Goal: Task Accomplishment & Management: Complete application form

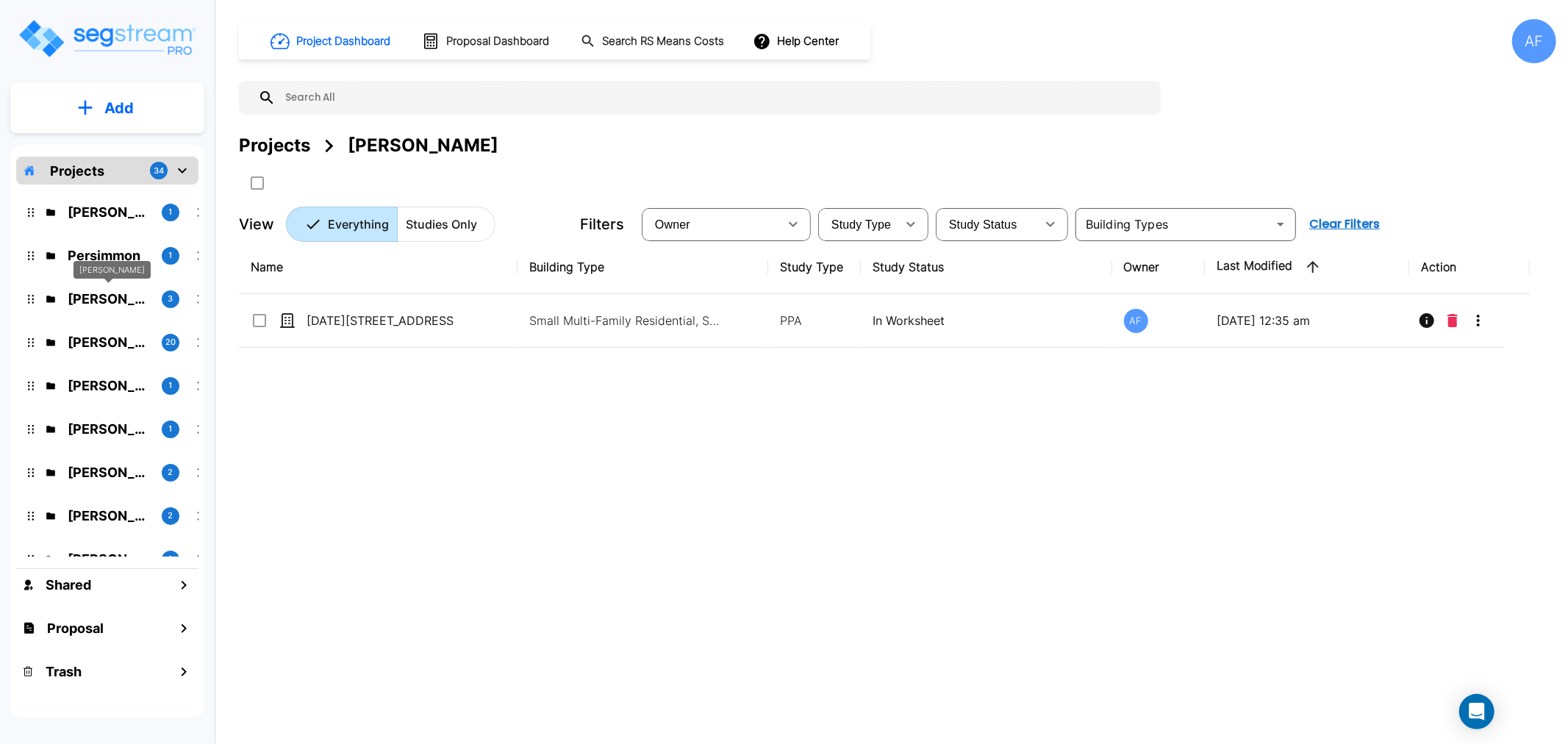
click at [112, 297] on p "[PERSON_NAME]" at bounding box center [109, 299] width 82 height 20
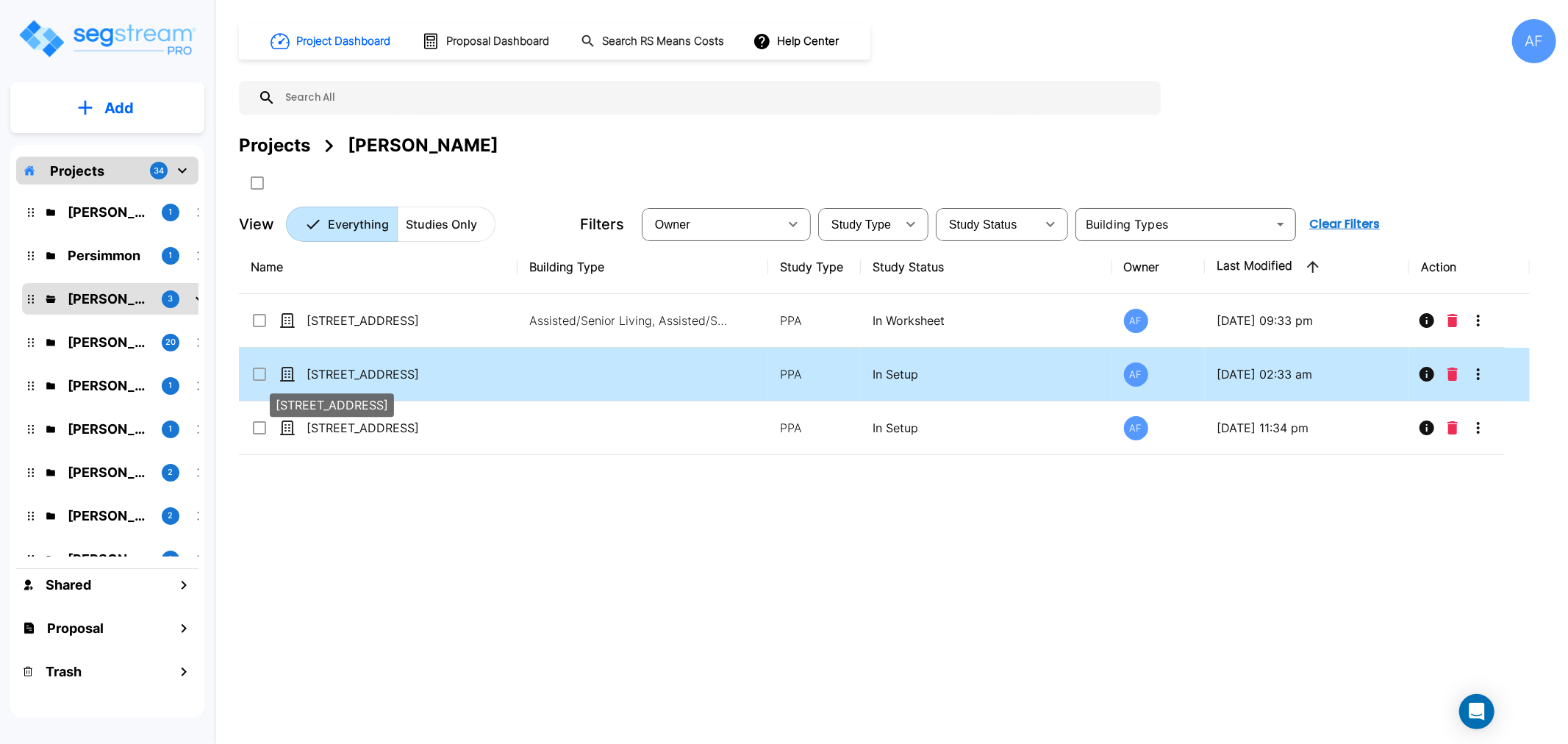
click at [343, 370] on p "[STREET_ADDRESS]" at bounding box center [380, 374] width 147 height 17
checkbox input "true"
click at [343, 370] on p "[STREET_ADDRESS]" at bounding box center [380, 374] width 147 height 17
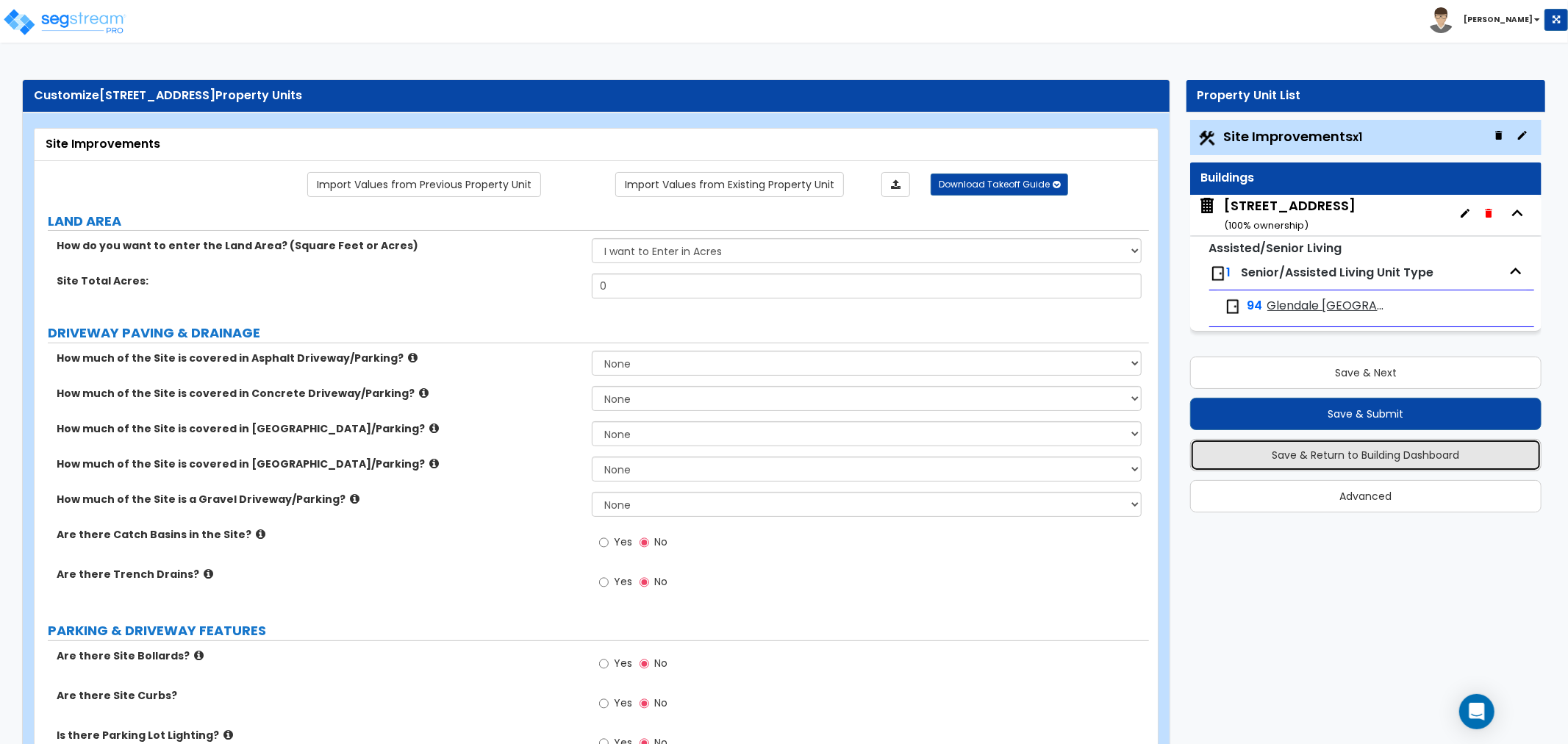
click at [1390, 450] on button "Save & Return to Building Dashboard" at bounding box center [1366, 454] width 352 height 32
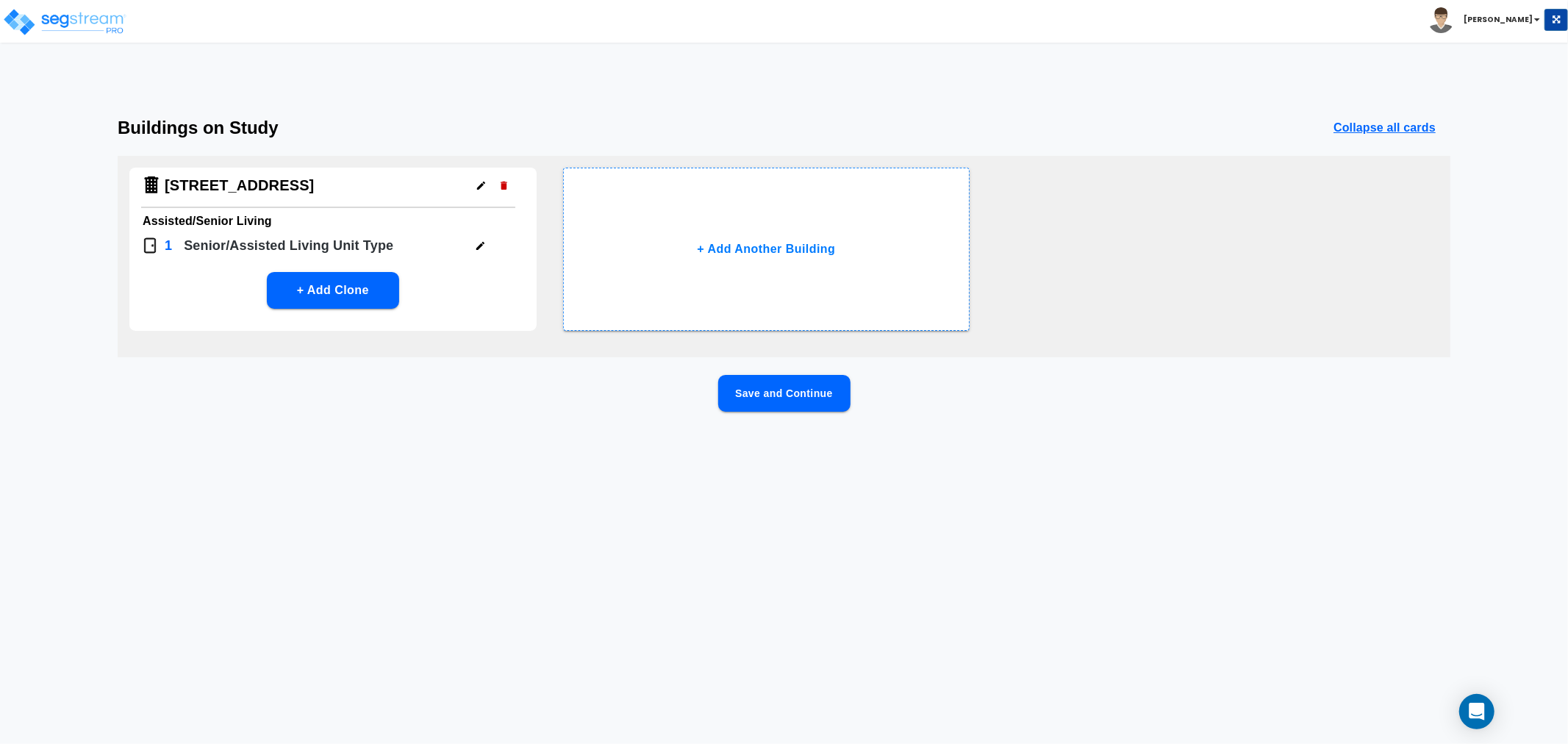
click at [481, 241] on icon "button" at bounding box center [480, 246] width 11 height 11
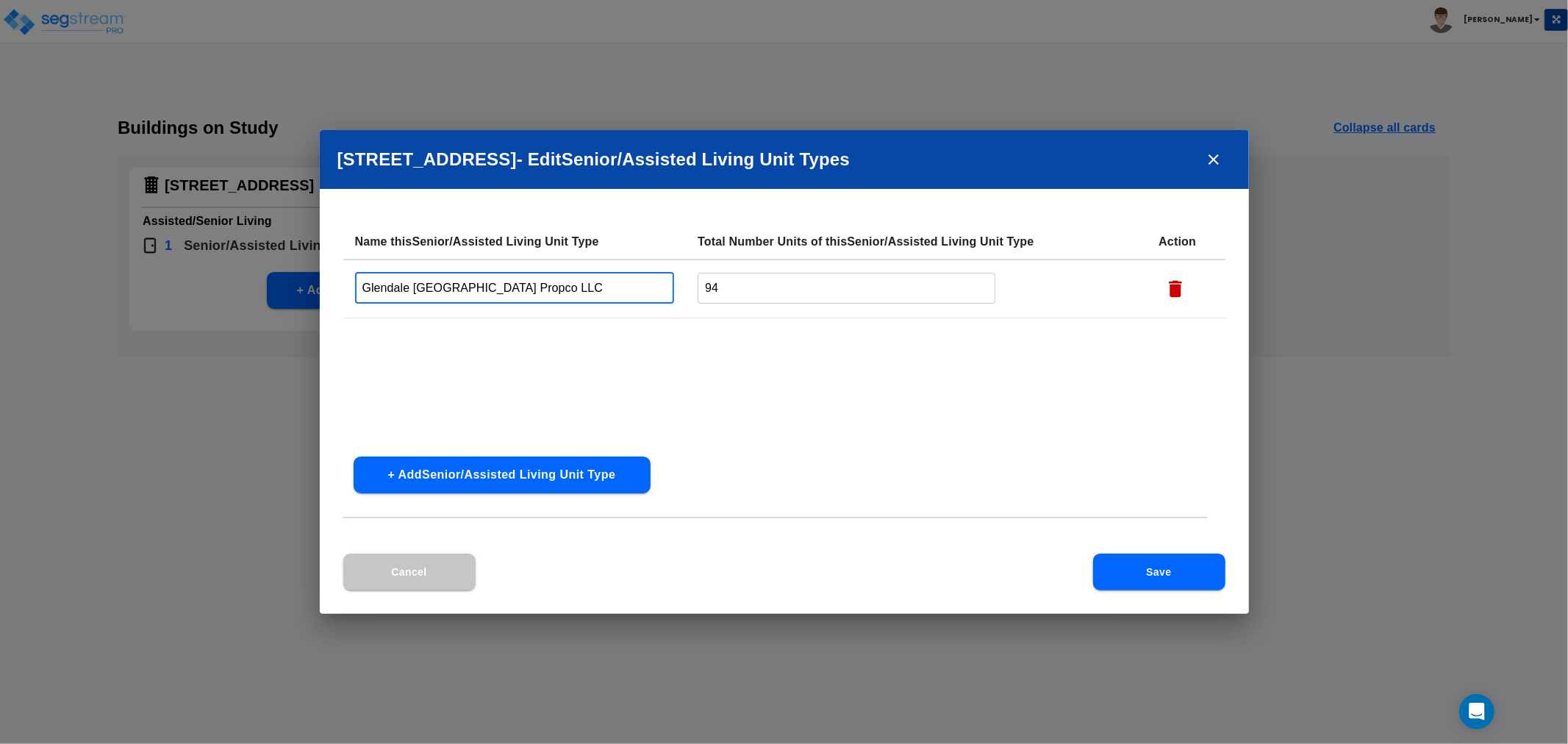
drag, startPoint x: 537, startPoint y: 287, endPoint x: 243, endPoint y: 281, distance: 294.1
click at [243, 281] on div "[STREET_ADDRESS] - Edit Senior/Assisted Living Unit Type s Name this Senior/Ass…" at bounding box center [784, 372] width 1568 height 744
type input "Private Rooms"
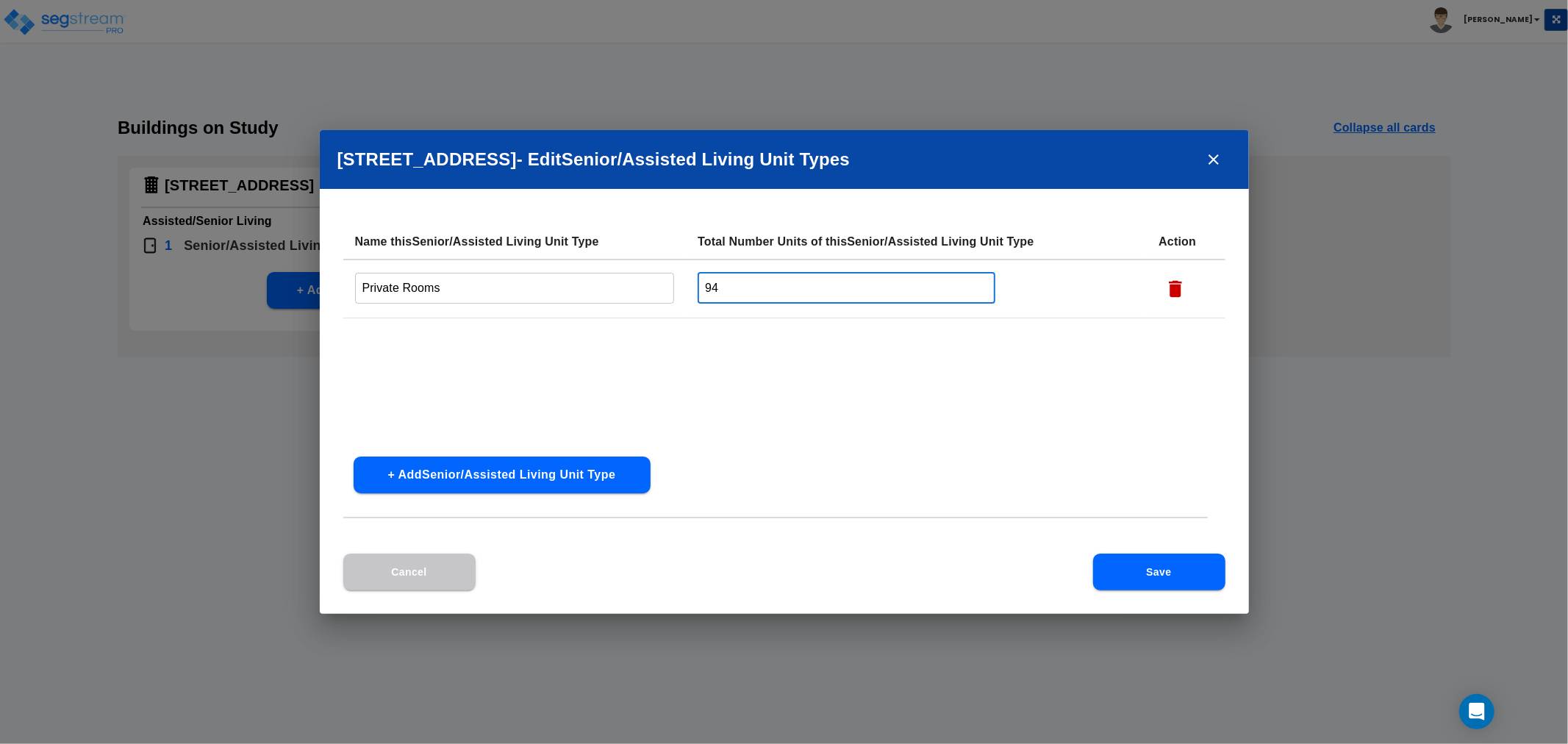
drag, startPoint x: 733, startPoint y: 281, endPoint x: 612, endPoint y: 279, distance: 121.0
click at [612, 279] on tr "Private Rooms ​ 94 ​" at bounding box center [784, 289] width 882 height 59
type input "42"
click at [513, 473] on button "+ Add Senior/Assisted Living Unit Type" at bounding box center [501, 475] width 297 height 37
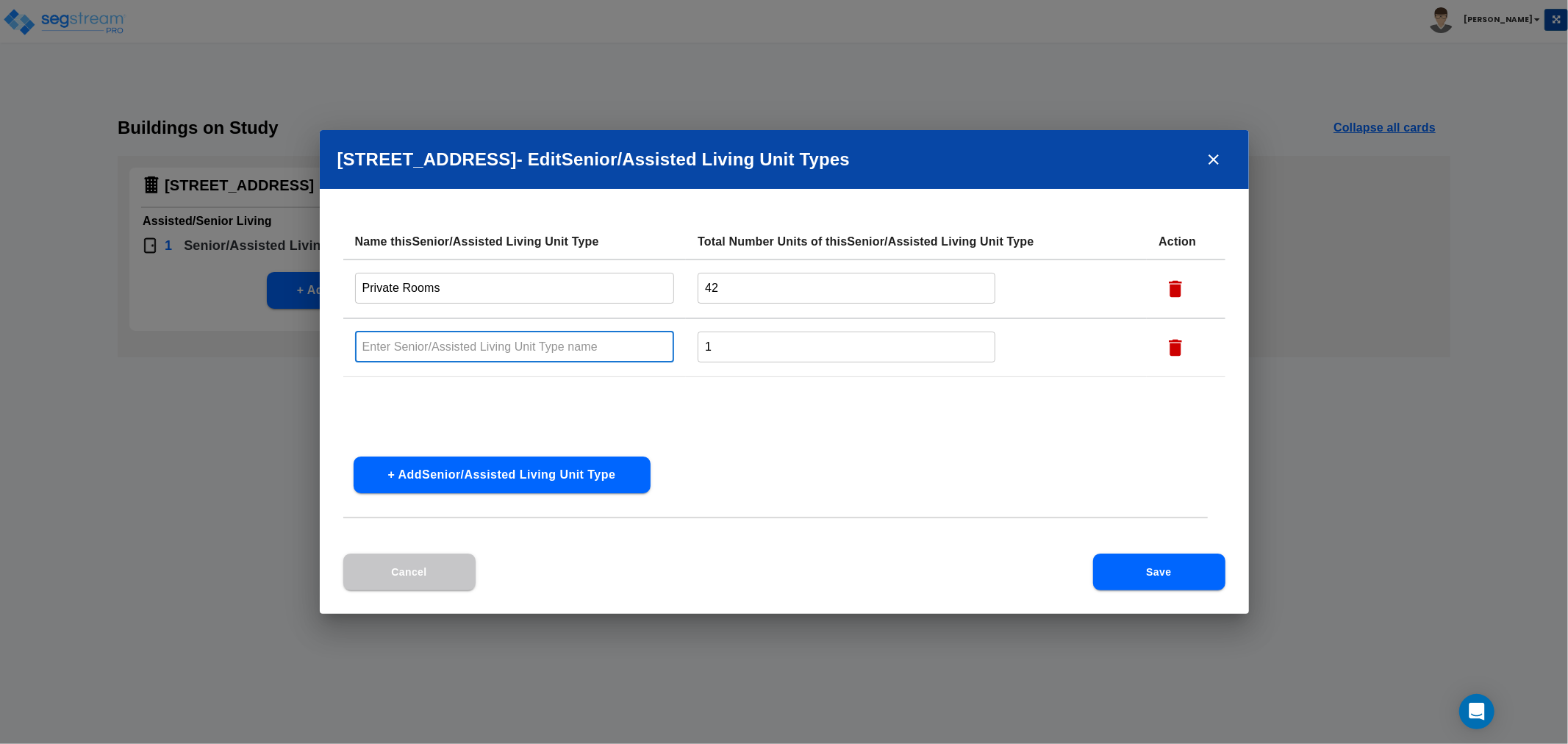
click at [476, 351] on input "text" at bounding box center [515, 346] width 320 height 32
type input "Semi Private Rooms"
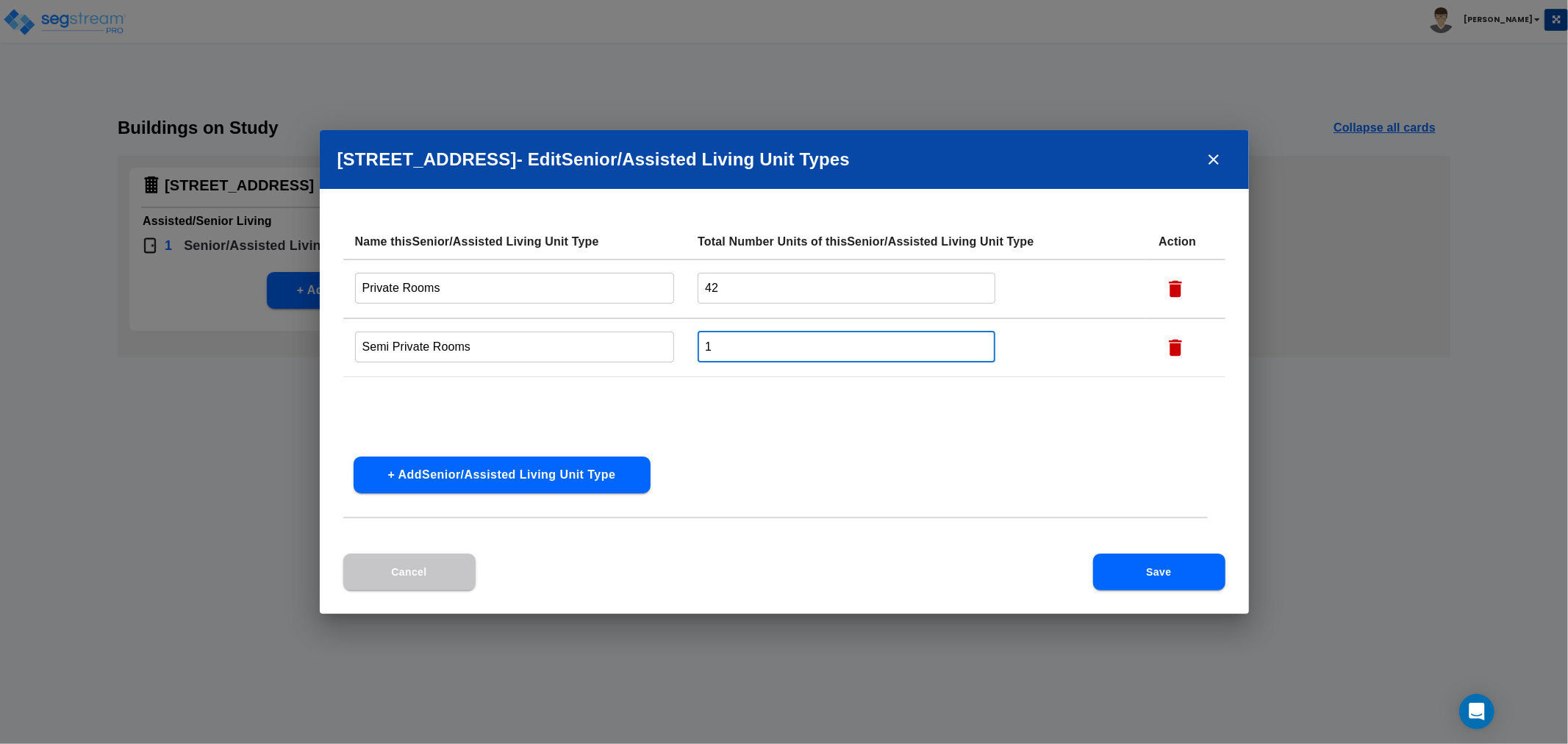
drag, startPoint x: 758, startPoint y: 353, endPoint x: 601, endPoint y: 341, distance: 157.5
click at [601, 341] on tr "Semi Private Rooms ​ 1 ​" at bounding box center [784, 348] width 882 height 59
drag, startPoint x: 731, startPoint y: 342, endPoint x: 636, endPoint y: 334, distance: 95.3
click at [636, 334] on tr "Semi Private Rooms ​ 42 ​" at bounding box center [784, 348] width 882 height 59
type input "52"
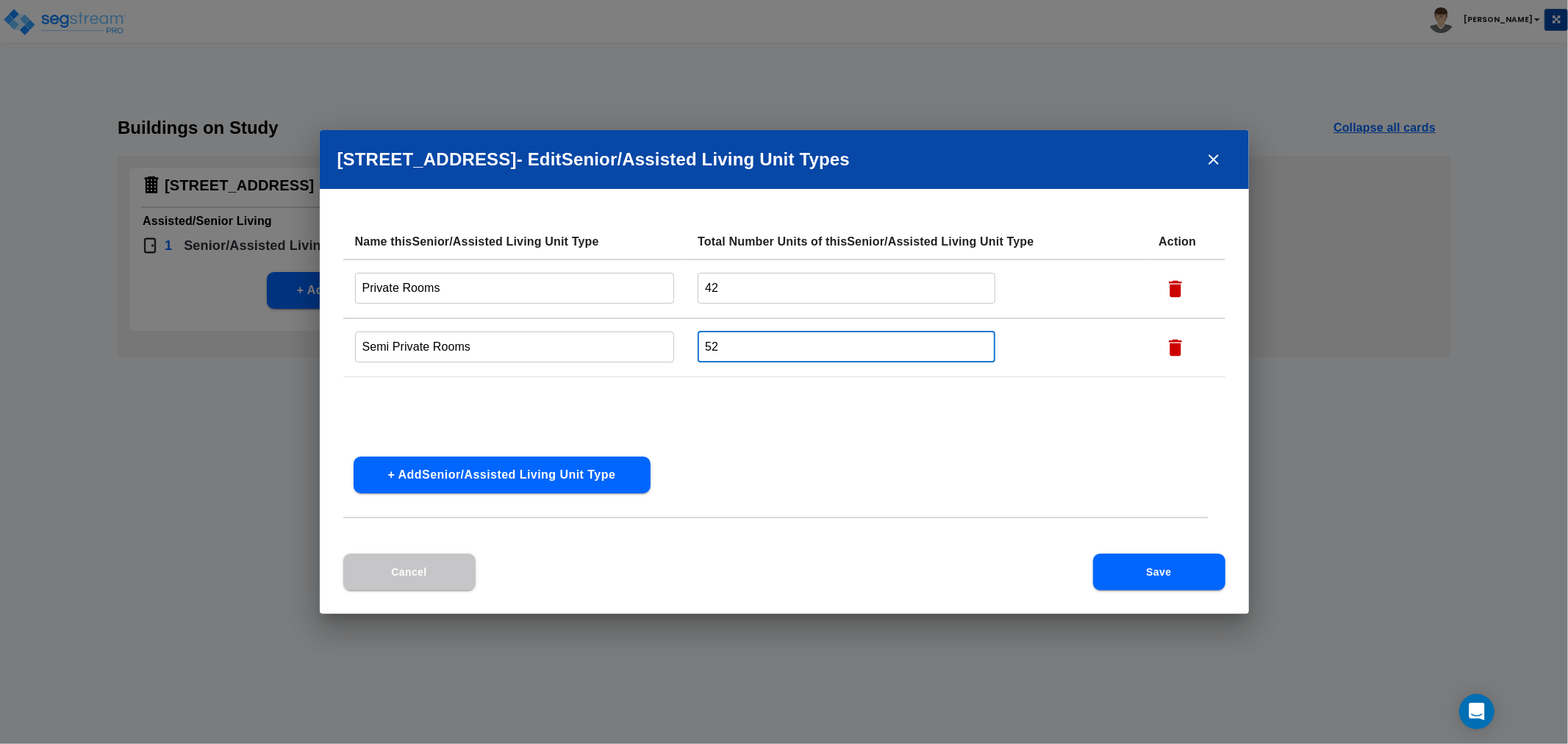
click at [1156, 558] on button "Save" at bounding box center [1158, 571] width 132 height 37
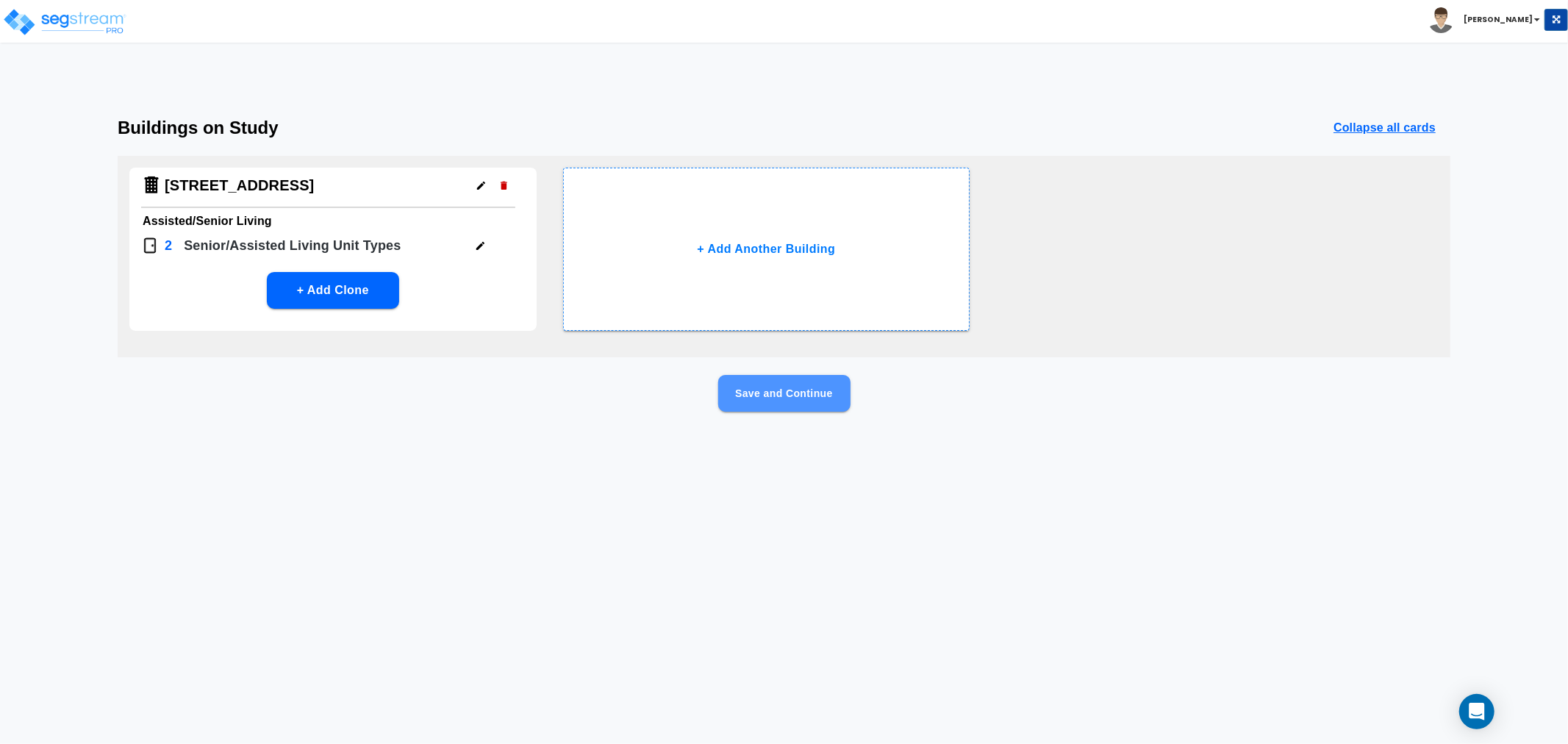
click at [803, 392] on button "Save and Continue" at bounding box center [784, 393] width 132 height 37
